Goal: Information Seeking & Learning: Understand process/instructions

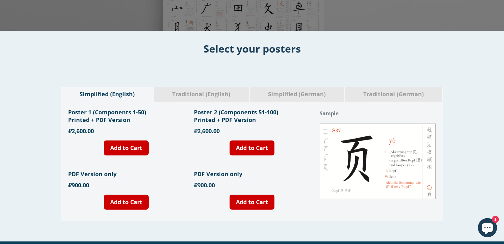
scroll to position [195, 0]
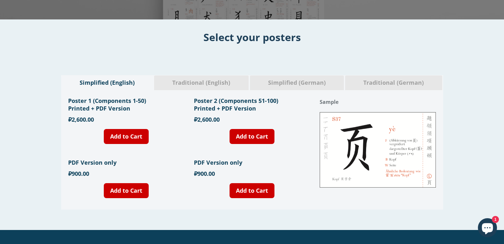
drag, startPoint x: 333, startPoint y: 139, endPoint x: 385, endPoint y: 141, distance: 51.9
click at [212, 77] on div "Traditional (English)" at bounding box center [201, 82] width 95 height 15
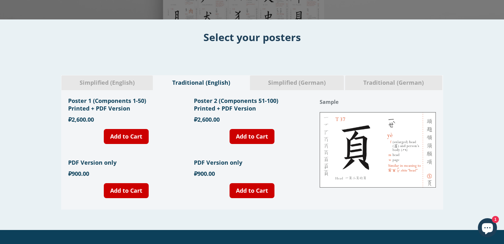
click at [280, 81] on span "Simplified (German)" at bounding box center [297, 83] width 85 height 8
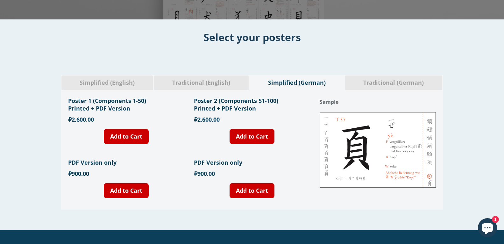
click at [384, 80] on span "Traditional (German)" at bounding box center [394, 83] width 88 height 8
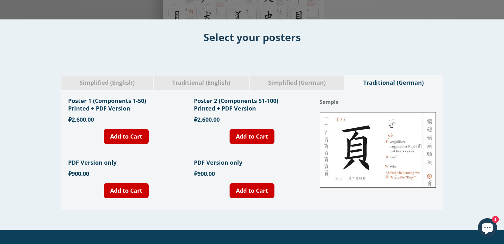
click at [118, 82] on span "Simplified (English)" at bounding box center [107, 83] width 82 height 8
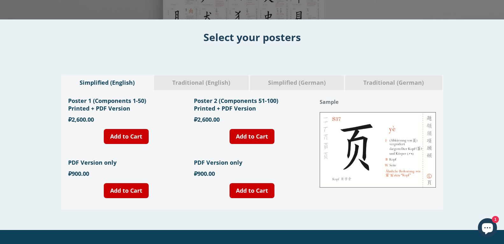
click at [181, 81] on span "Traditional (English)" at bounding box center [201, 83] width 85 height 8
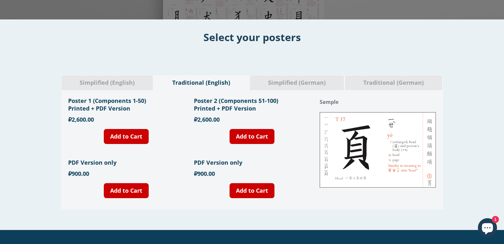
drag, startPoint x: 346, startPoint y: 177, endPoint x: 402, endPoint y: 149, distance: 62.7
click at [493, 219] on span "1" at bounding box center [495, 219] width 7 height 7
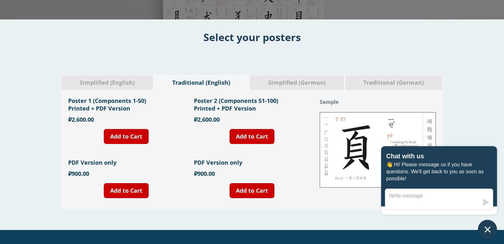
click at [1, 108] on div "Simplified (English) Traditional (English) Simplified (German) Traditional (Ger…" at bounding box center [252, 142] width 504 height 134
click at [484, 231] on icon "Chat window" at bounding box center [488, 230] width 10 height 10
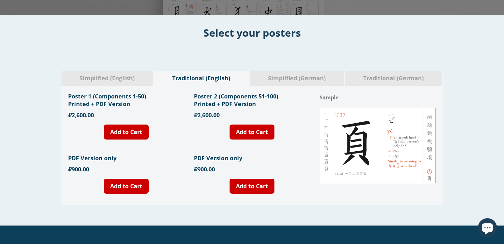
scroll to position [227, 0]
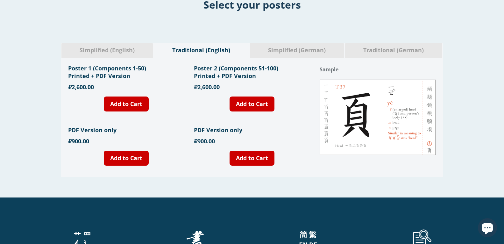
click at [130, 48] on span "Simplified (English)" at bounding box center [107, 50] width 82 height 8
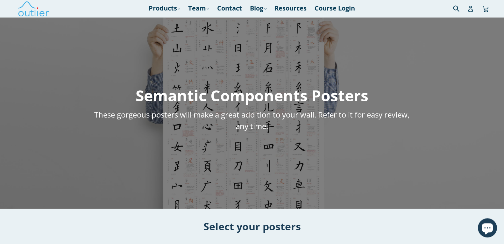
scroll to position [0, 0]
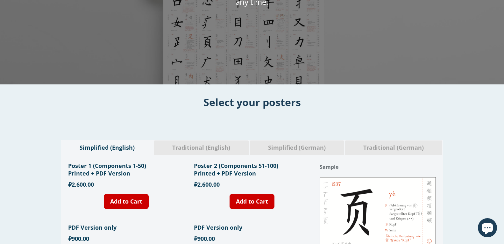
scroll to position [227, 0]
